Goal: Task Accomplishment & Management: Complete application form

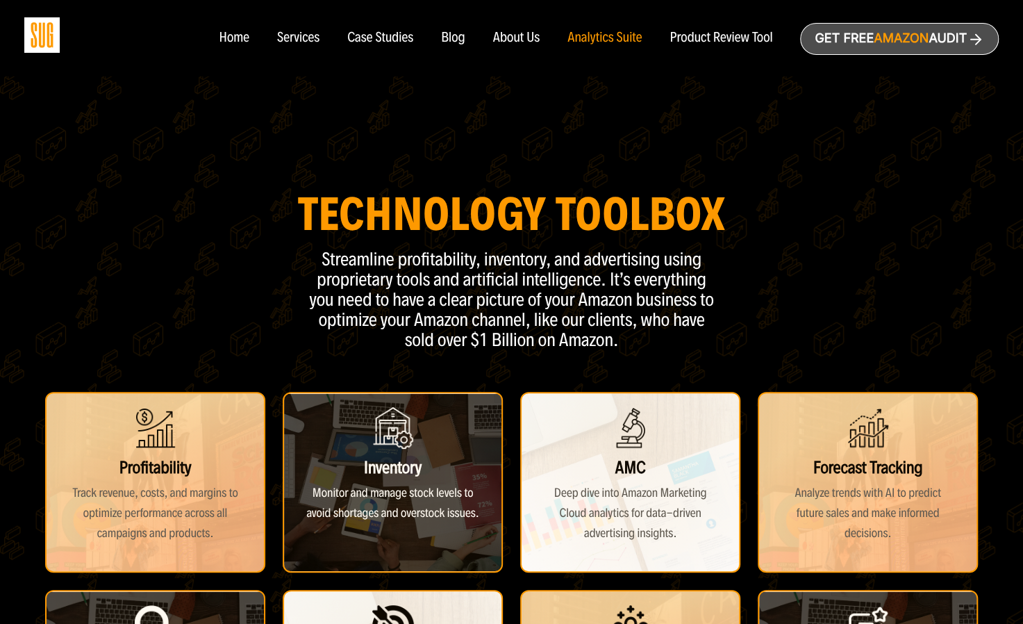
click at [744, 38] on div "Product Review Tool" at bounding box center [721, 38] width 103 height 15
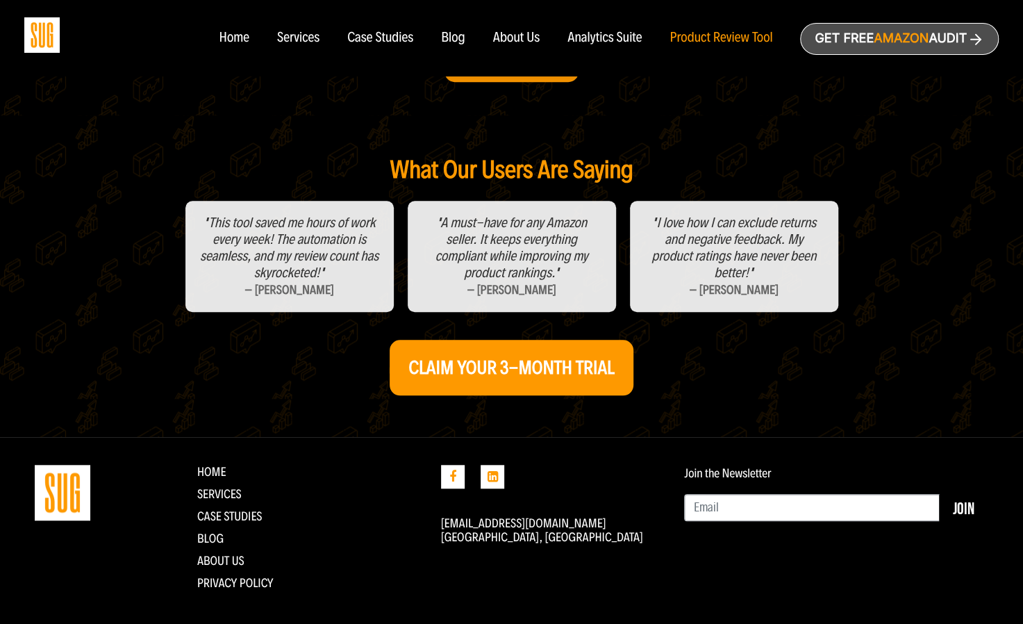
scroll to position [547, 0]
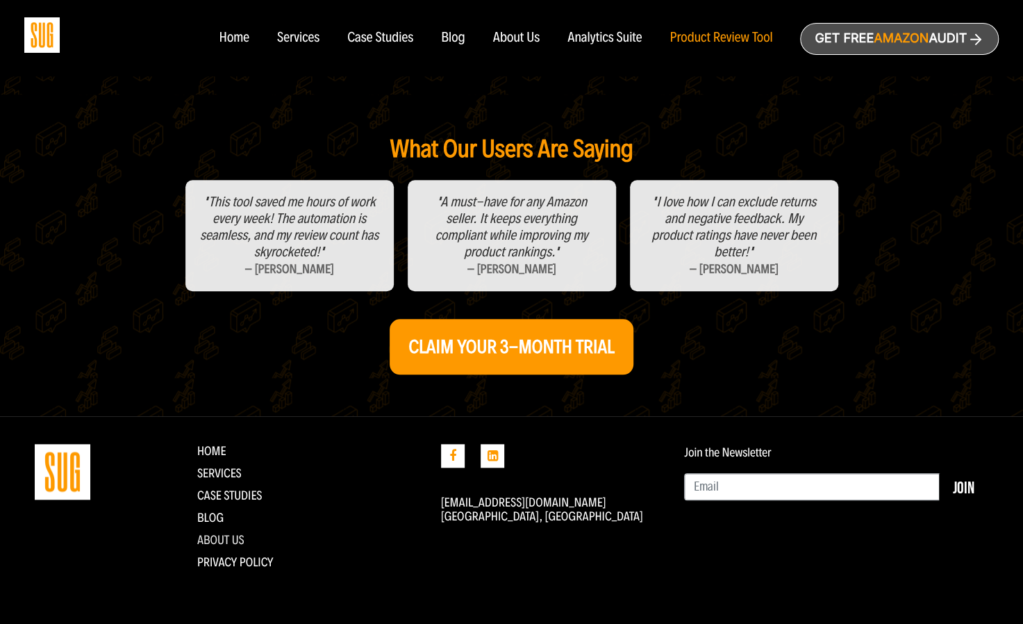
click at [231, 537] on link "About Us" at bounding box center [220, 539] width 47 height 15
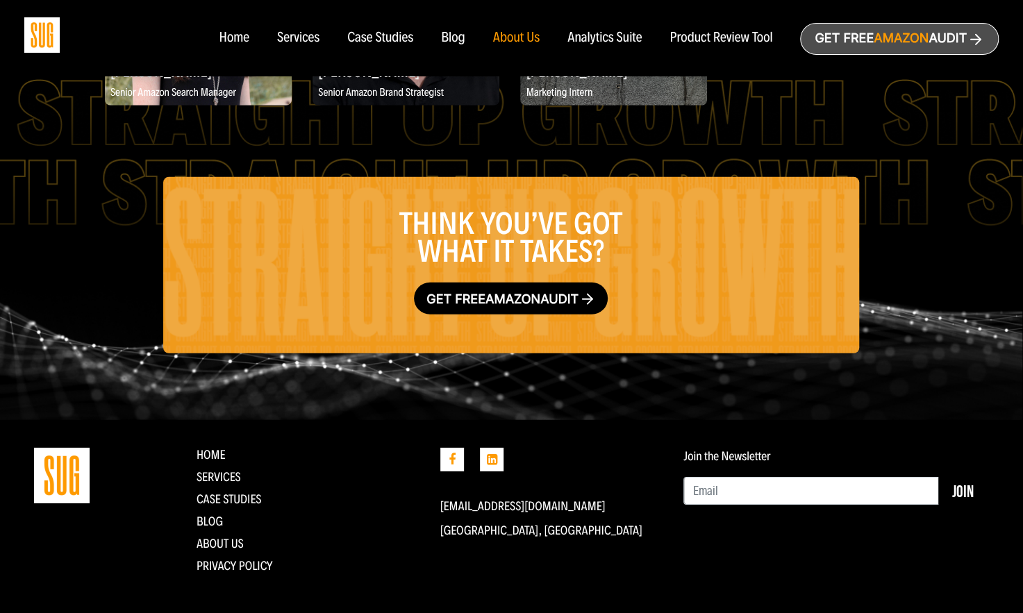
scroll to position [2270, 1]
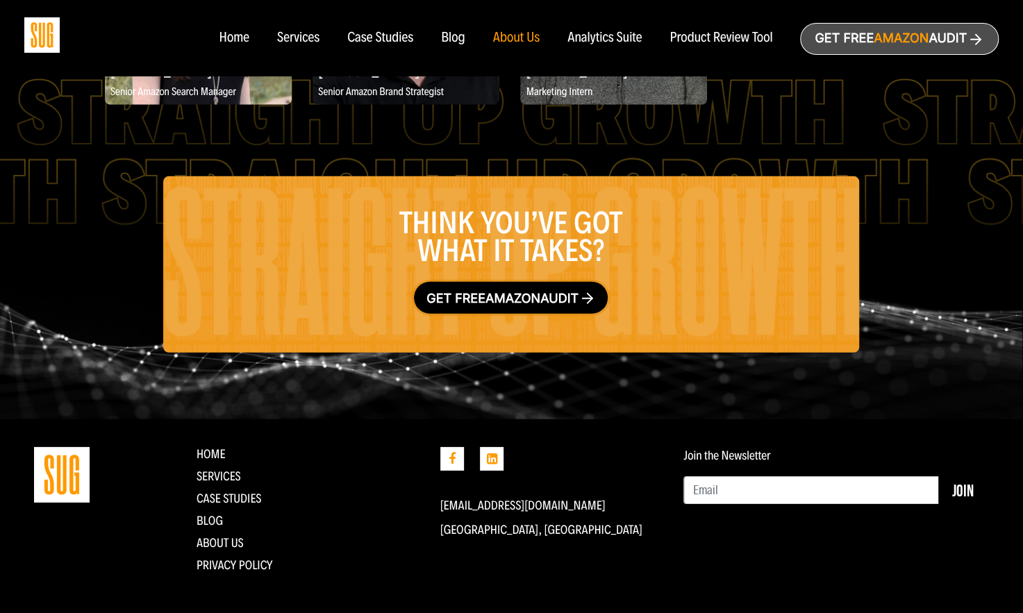
click at [516, 306] on span "Amazon" at bounding box center [513, 299] width 55 height 15
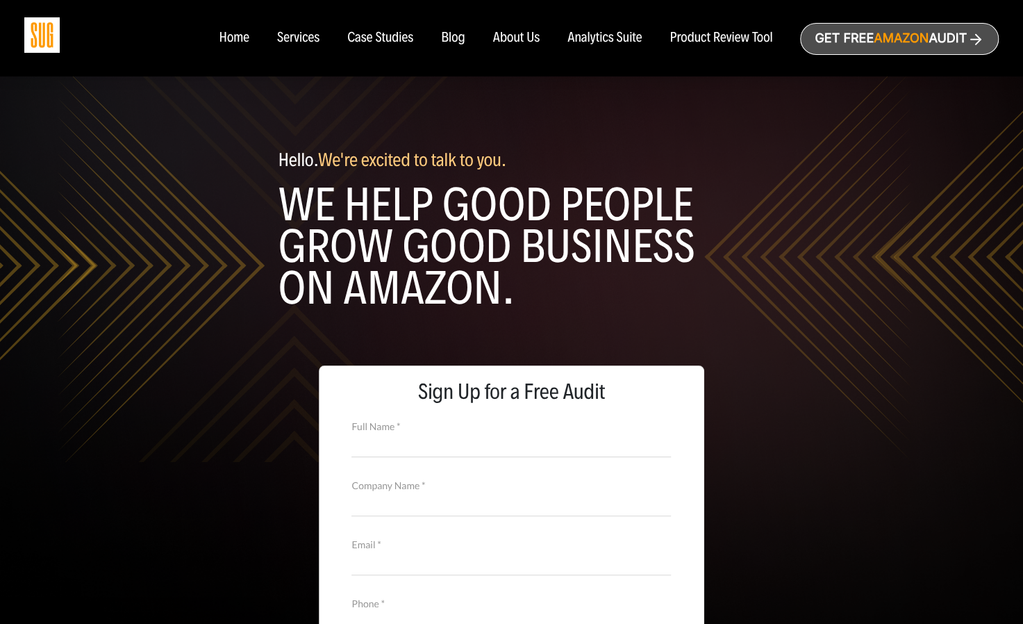
click at [422, 435] on input "Full Name *" at bounding box center [511, 445] width 320 height 24
type input "Brett Simmons"
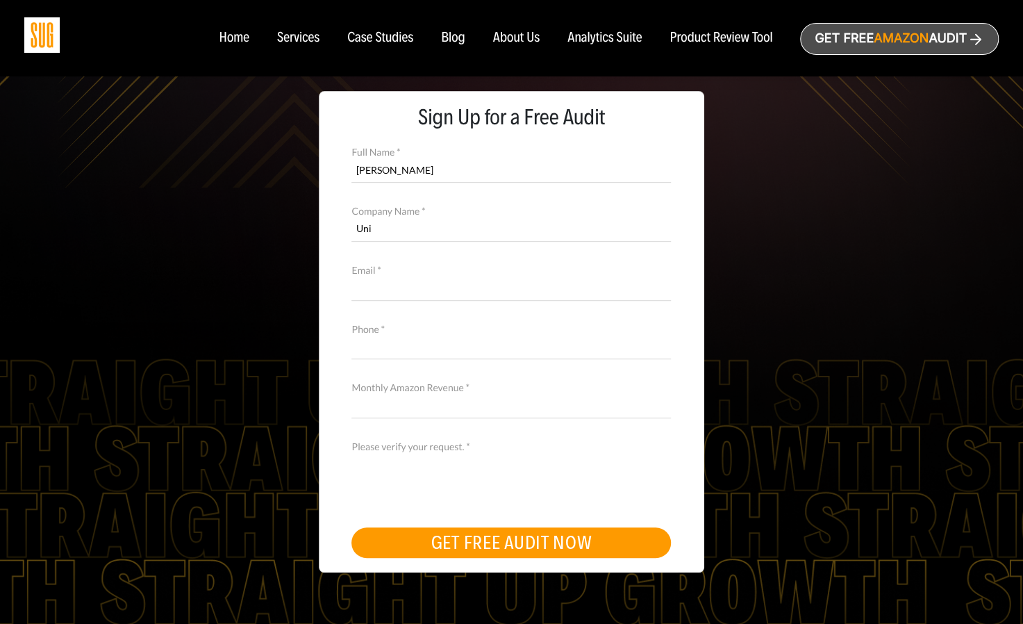
scroll to position [274, 0]
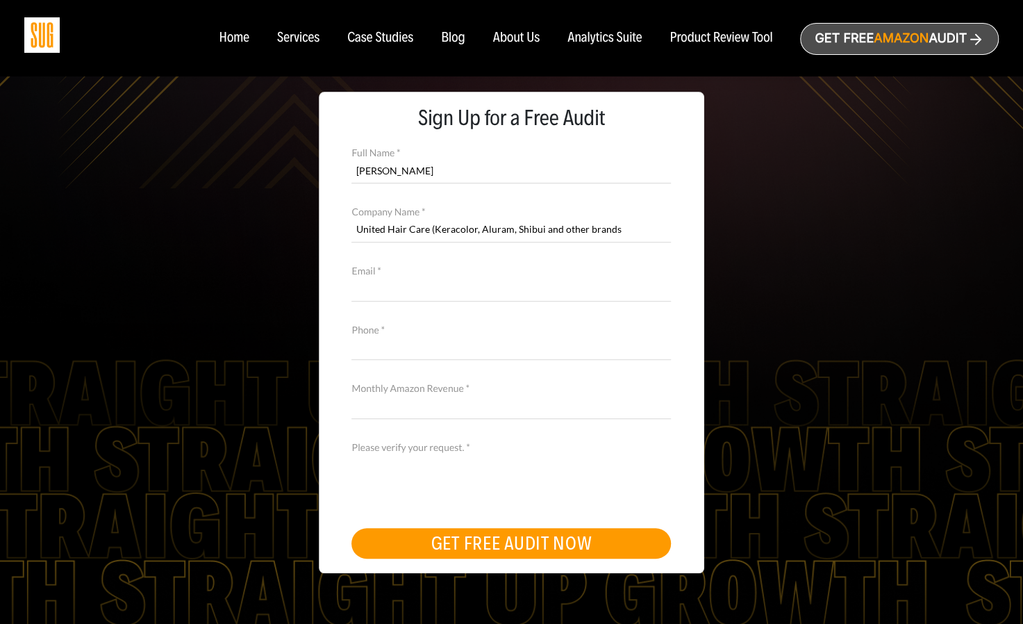
click at [404, 289] on input "Email *" at bounding box center [511, 288] width 320 height 24
click at [627, 226] on input "United Hair Care (Keracolor, Aluram, Shibui and other brands" at bounding box center [511, 229] width 320 height 24
type input "United Hair Care (Keracolor, Aluram, Shibui and other brands)"
click at [417, 286] on input "Email *" at bounding box center [511, 288] width 320 height 24
type input "brett@unitedhaircare.com"
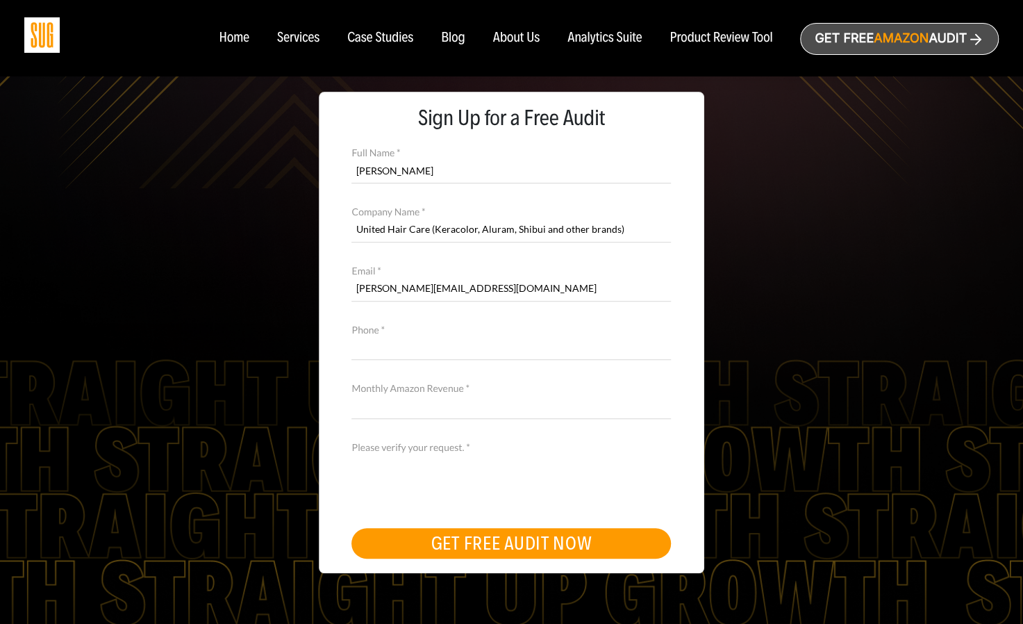
type input "6123962050"
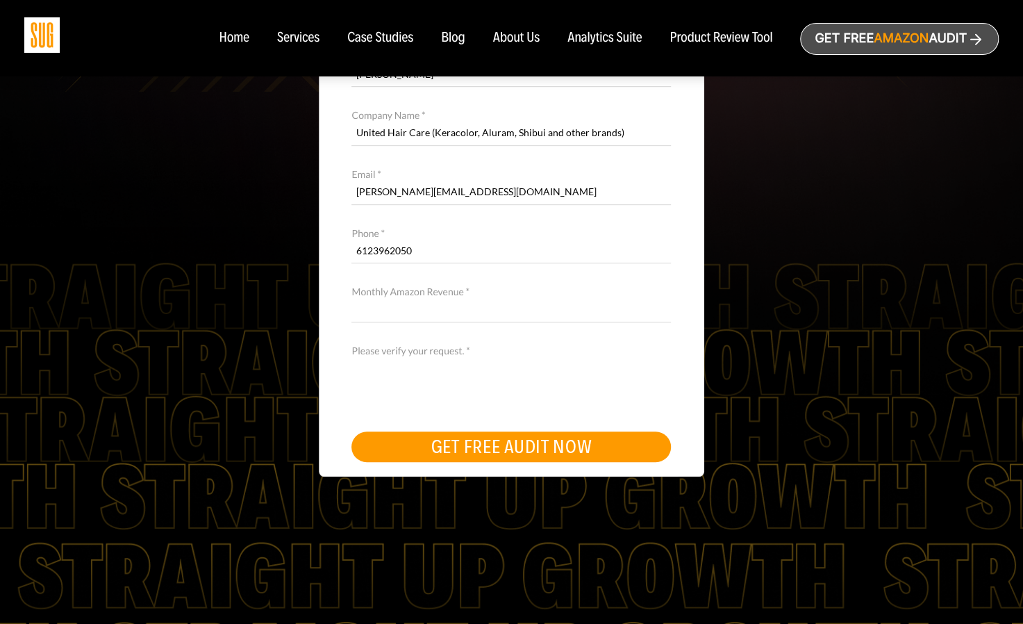
scroll to position [372, 0]
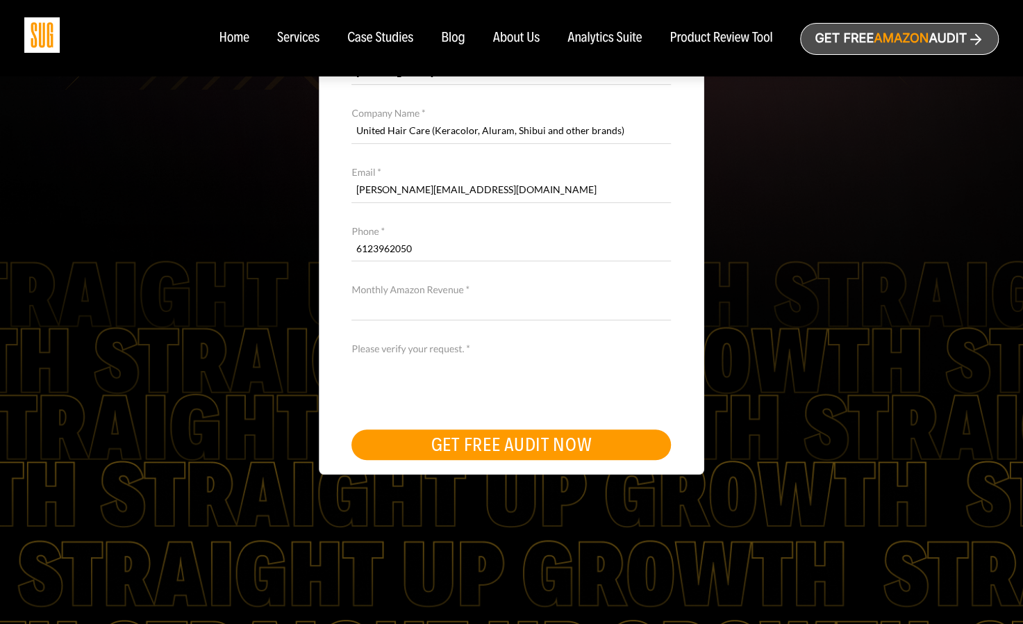
click at [387, 304] on input "Monthly Amazon Revenue *" at bounding box center [511, 308] width 320 height 24
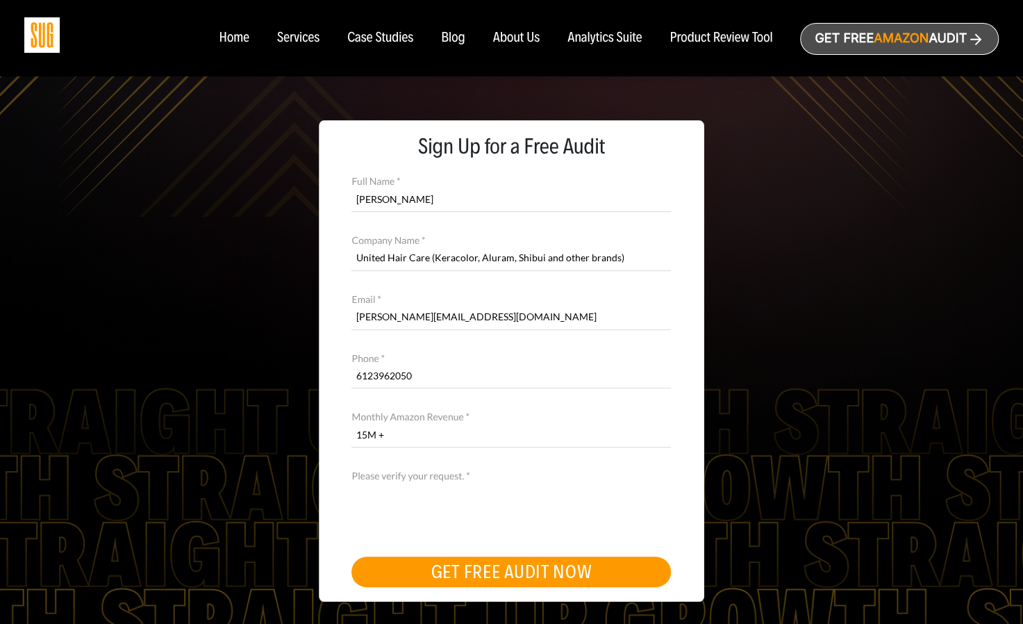
scroll to position [244, 0]
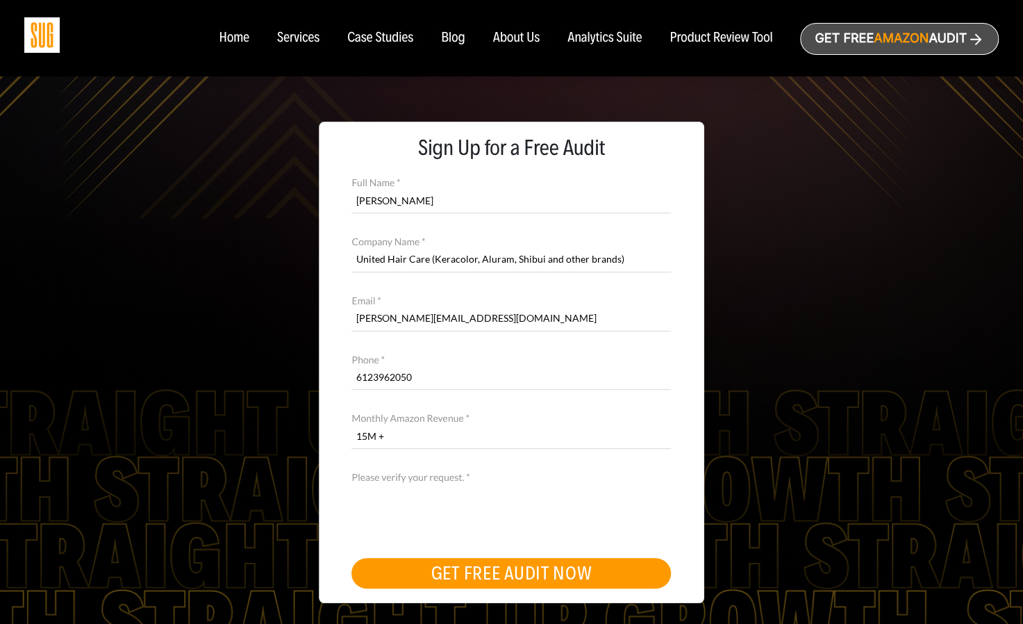
type input "15M +"
click at [385, 33] on div "Case Studies" at bounding box center [380, 38] width 66 height 15
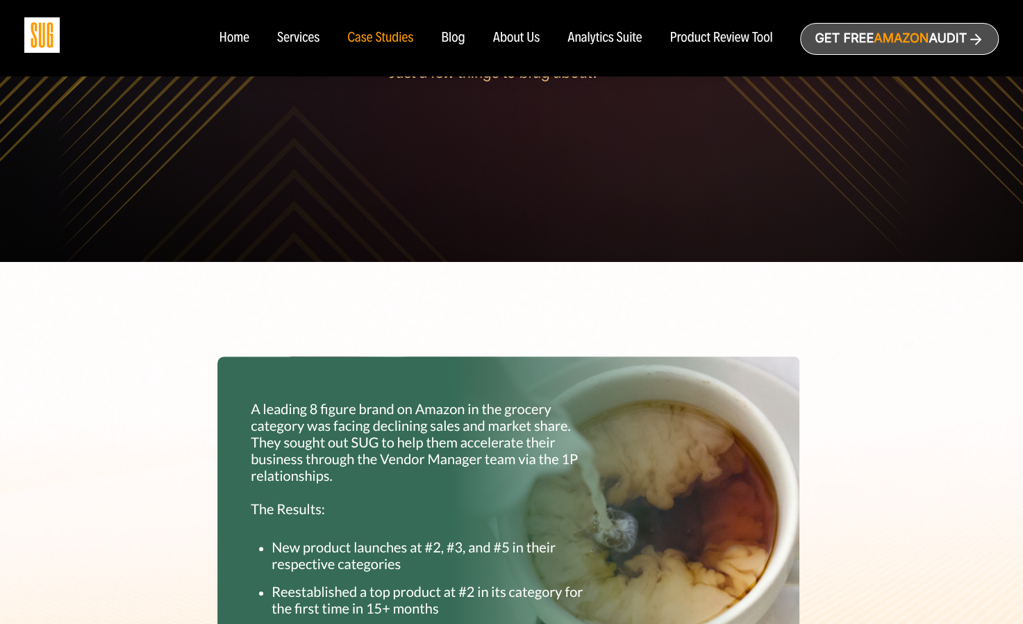
scroll to position [188, 0]
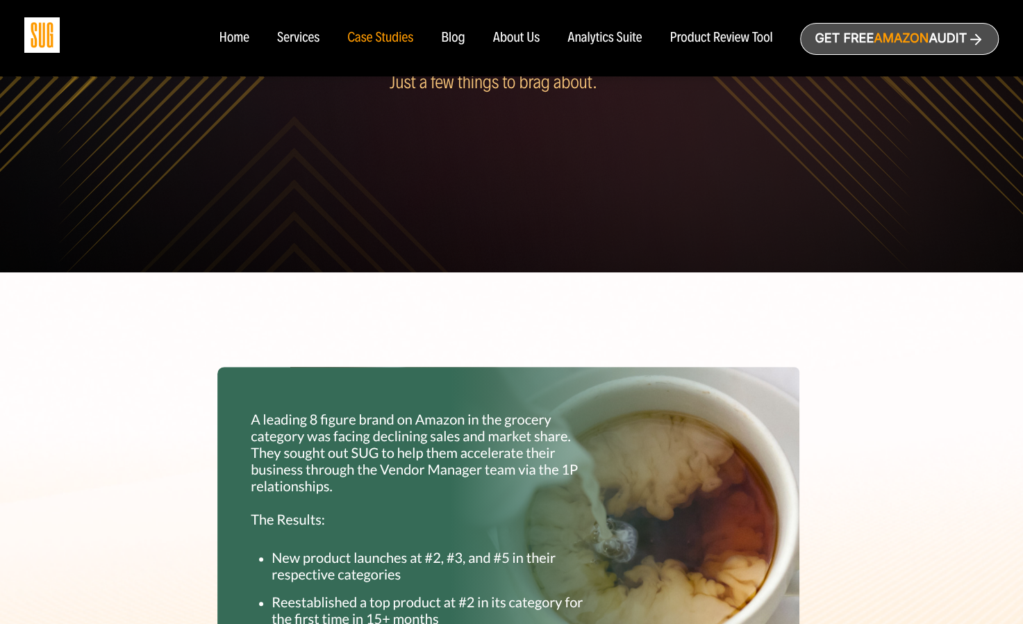
click at [303, 43] on div "Services" at bounding box center [298, 38] width 42 height 15
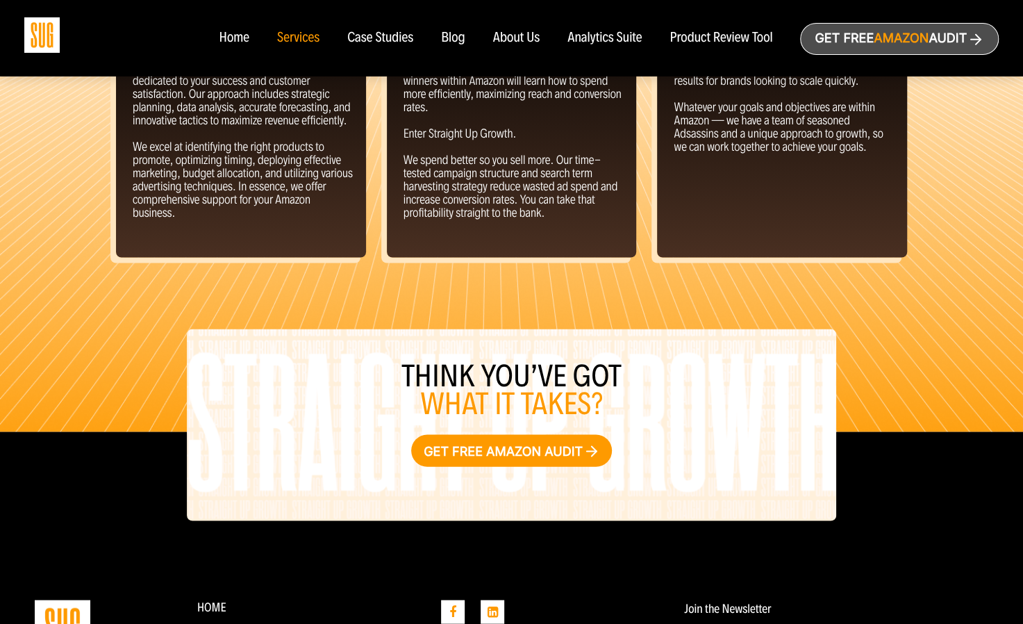
scroll to position [1613, 0]
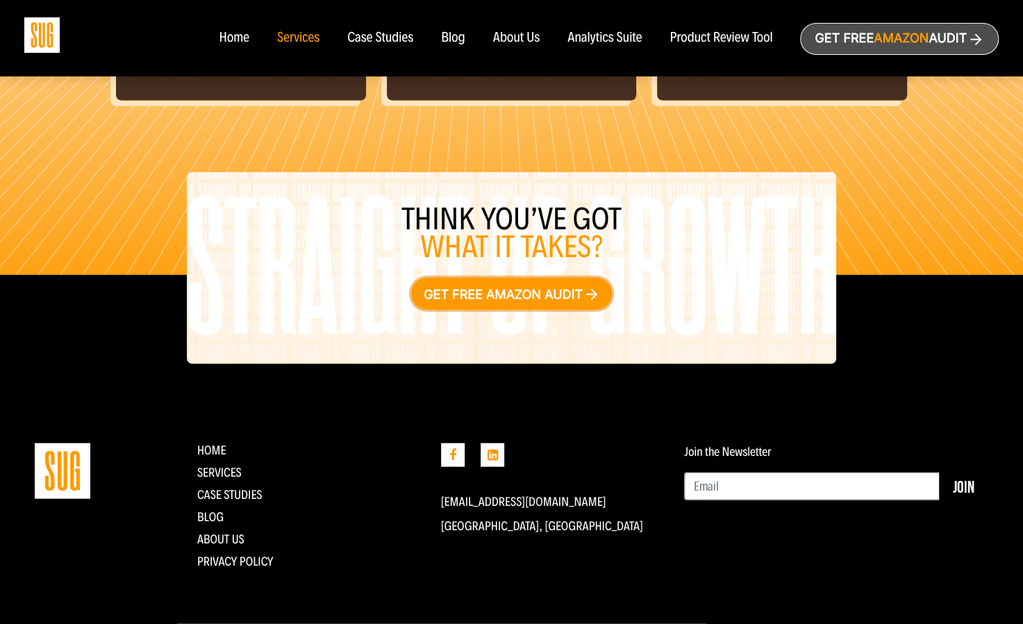
click at [538, 279] on link "Get free Amazon audit" at bounding box center [511, 294] width 201 height 32
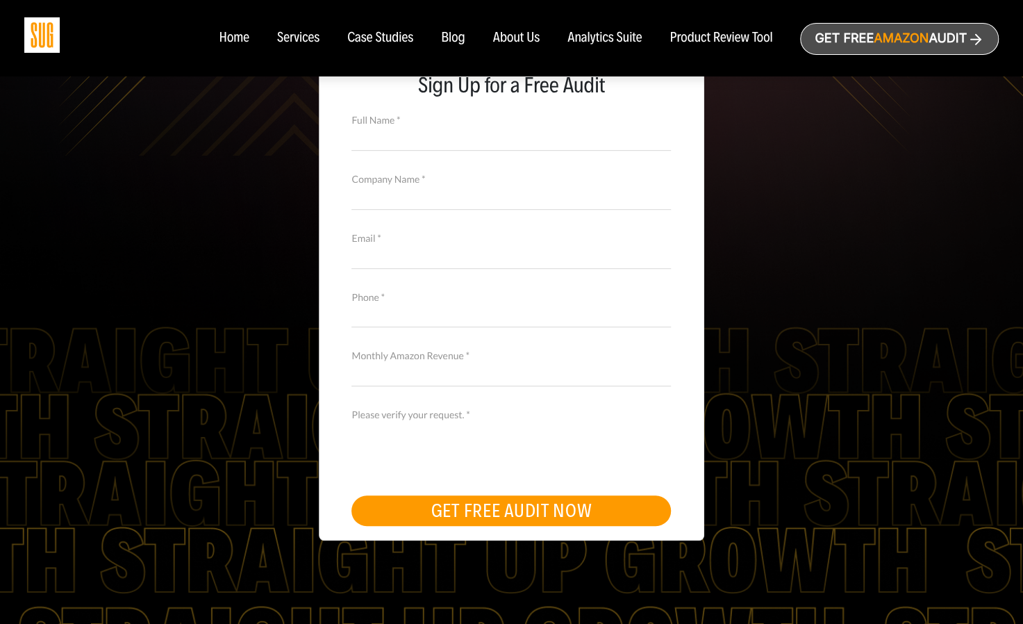
scroll to position [308, 0]
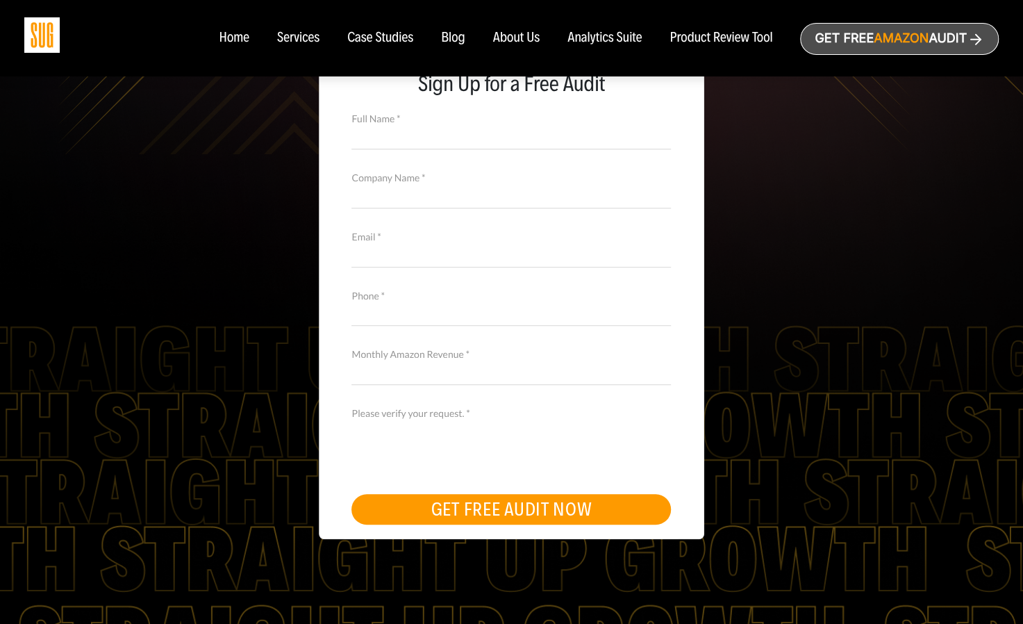
click at [403, 132] on input "Full Name *" at bounding box center [511, 137] width 320 height 24
type input "[PERSON_NAME]"
type input "United Hair Care (Keracolor, Aluram, Shibui and other brands)"
type input "[PERSON_NAME][EMAIL_ADDRESS][DOMAIN_NAME]"
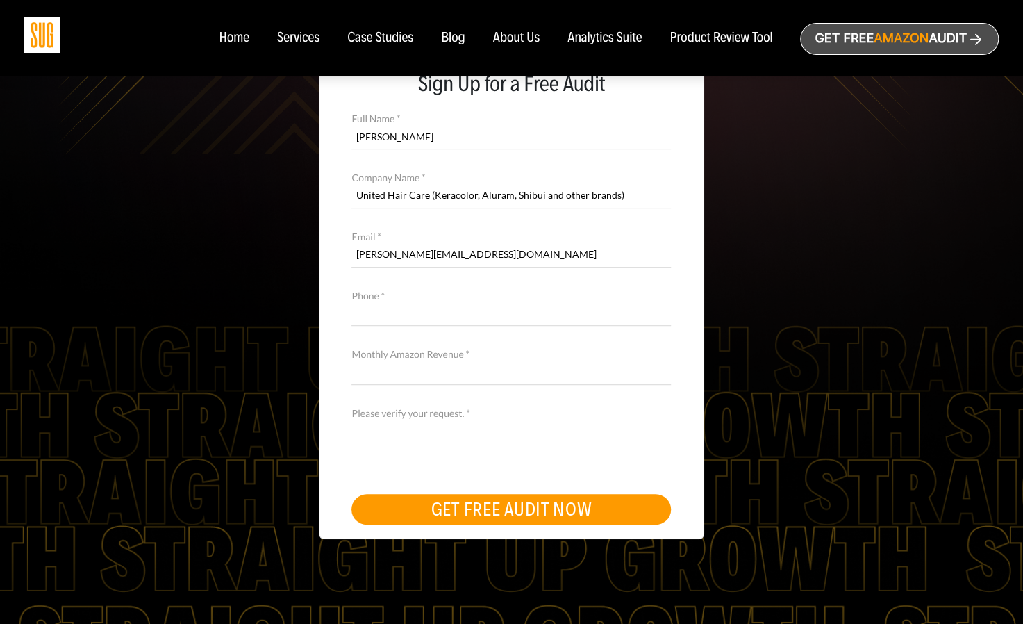
type input "6123962050"
type input "15M +"
click at [453, 506] on button "GET FREE AUDIT NOW" at bounding box center [511, 509] width 320 height 31
